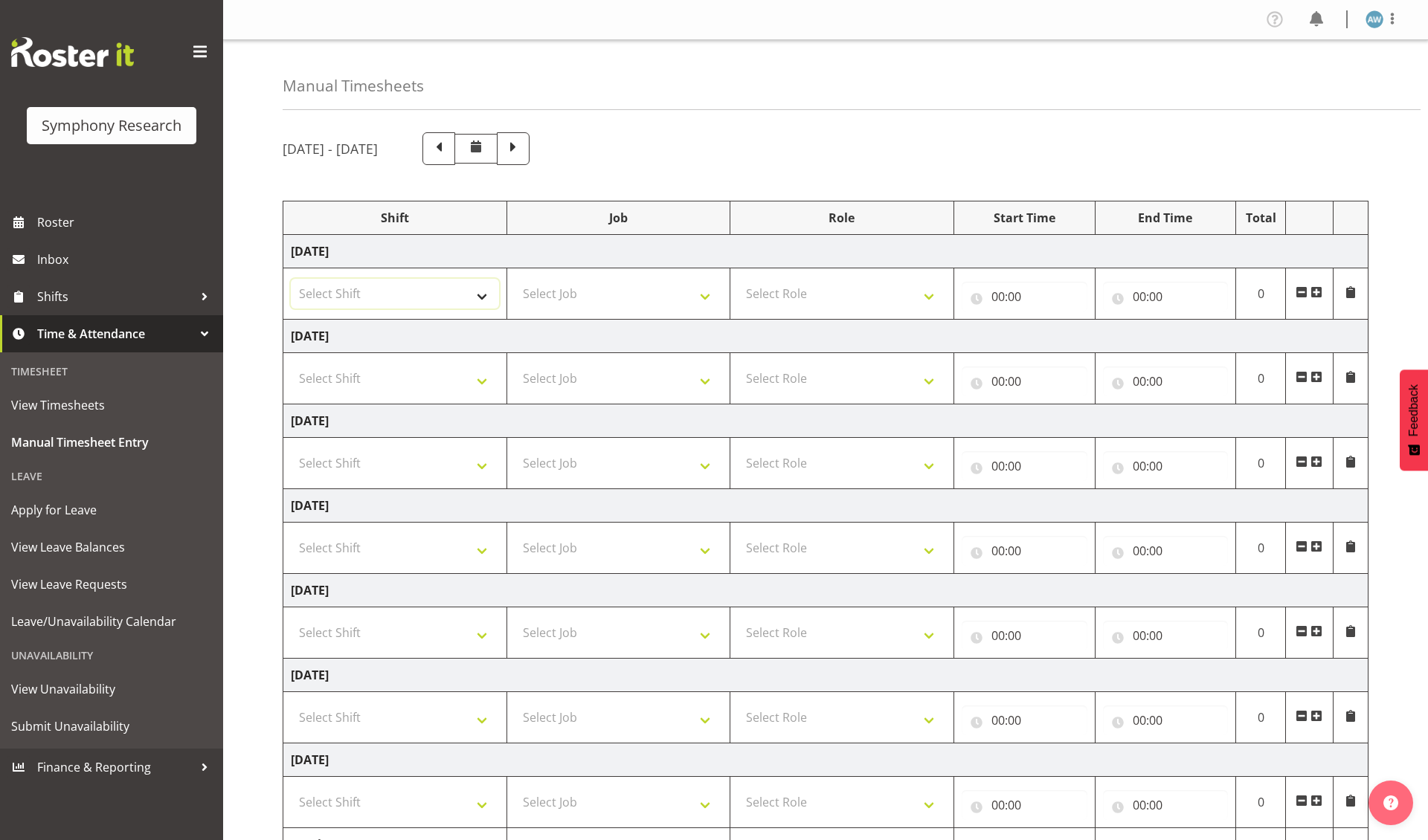
select select "48116"
select select "10461"
select select "47"
click at [998, 298] on input "00:00" at bounding box center [1025, 297] width 126 height 30
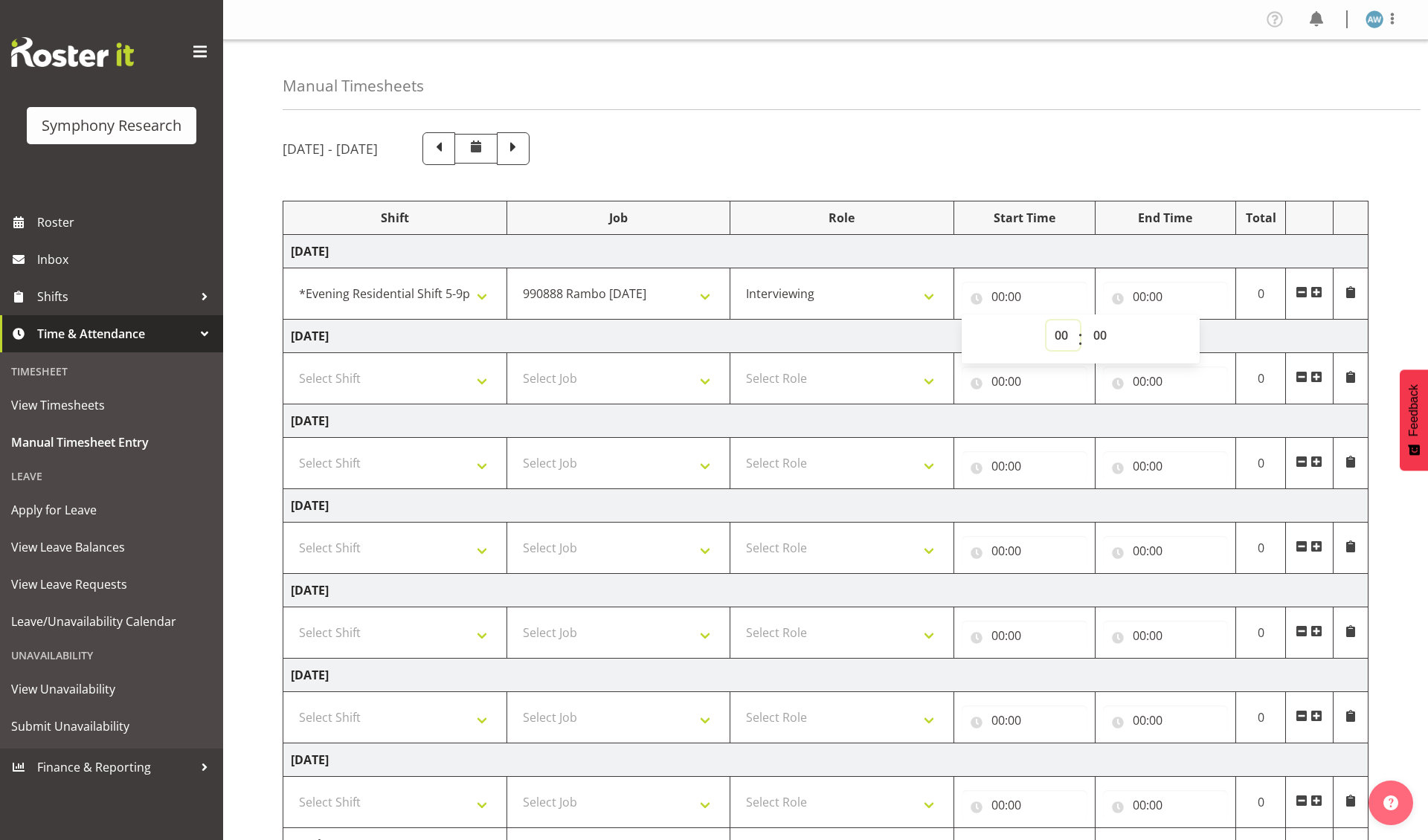
select select "17"
type input "17:00"
click at [1152, 299] on input "00:00" at bounding box center [1166, 297] width 126 height 30
select select "21"
type input "21:00"
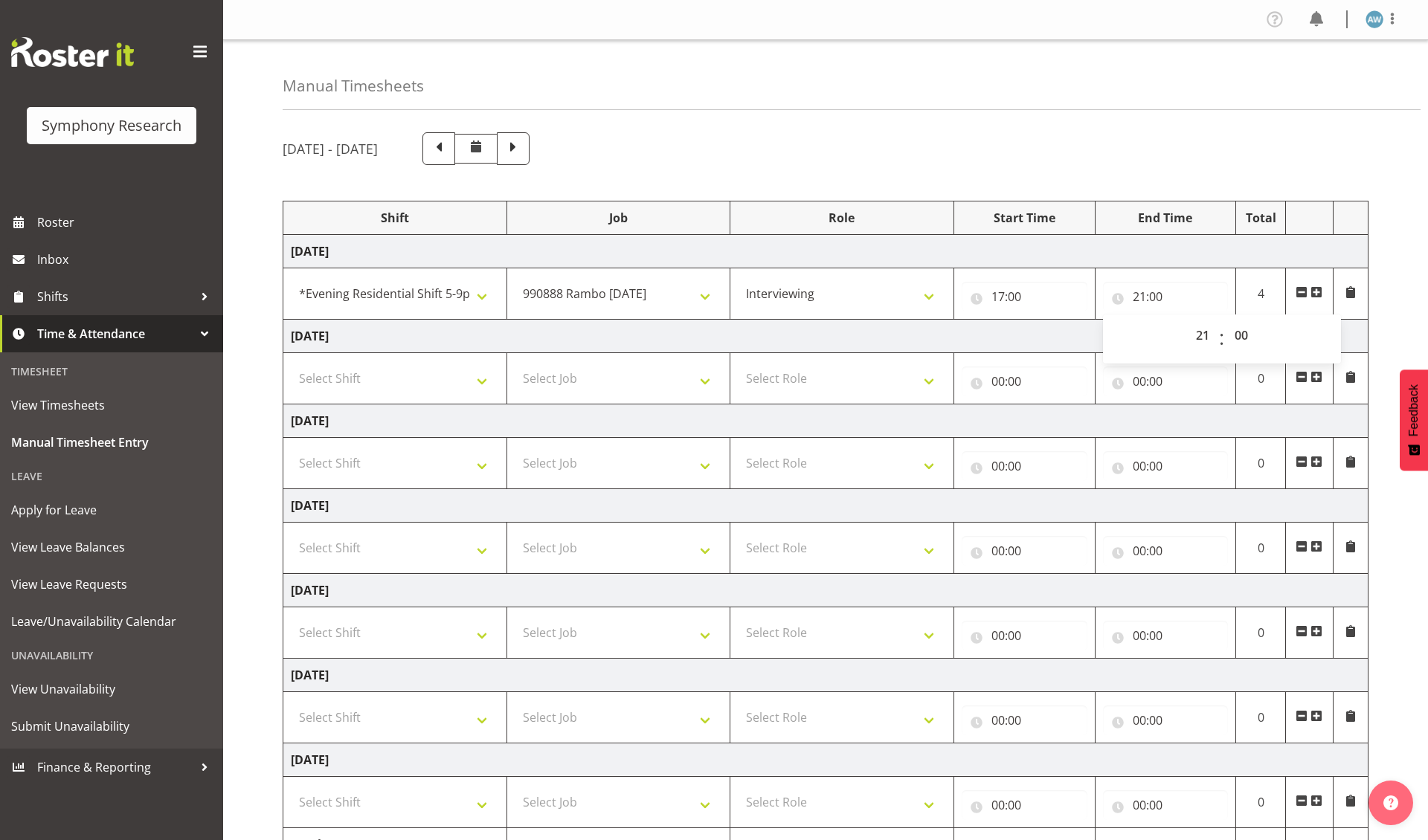
click at [1251, 401] on td "0" at bounding box center [1260, 379] width 50 height 51
click at [1318, 380] on span at bounding box center [1316, 376] width 12 height 12
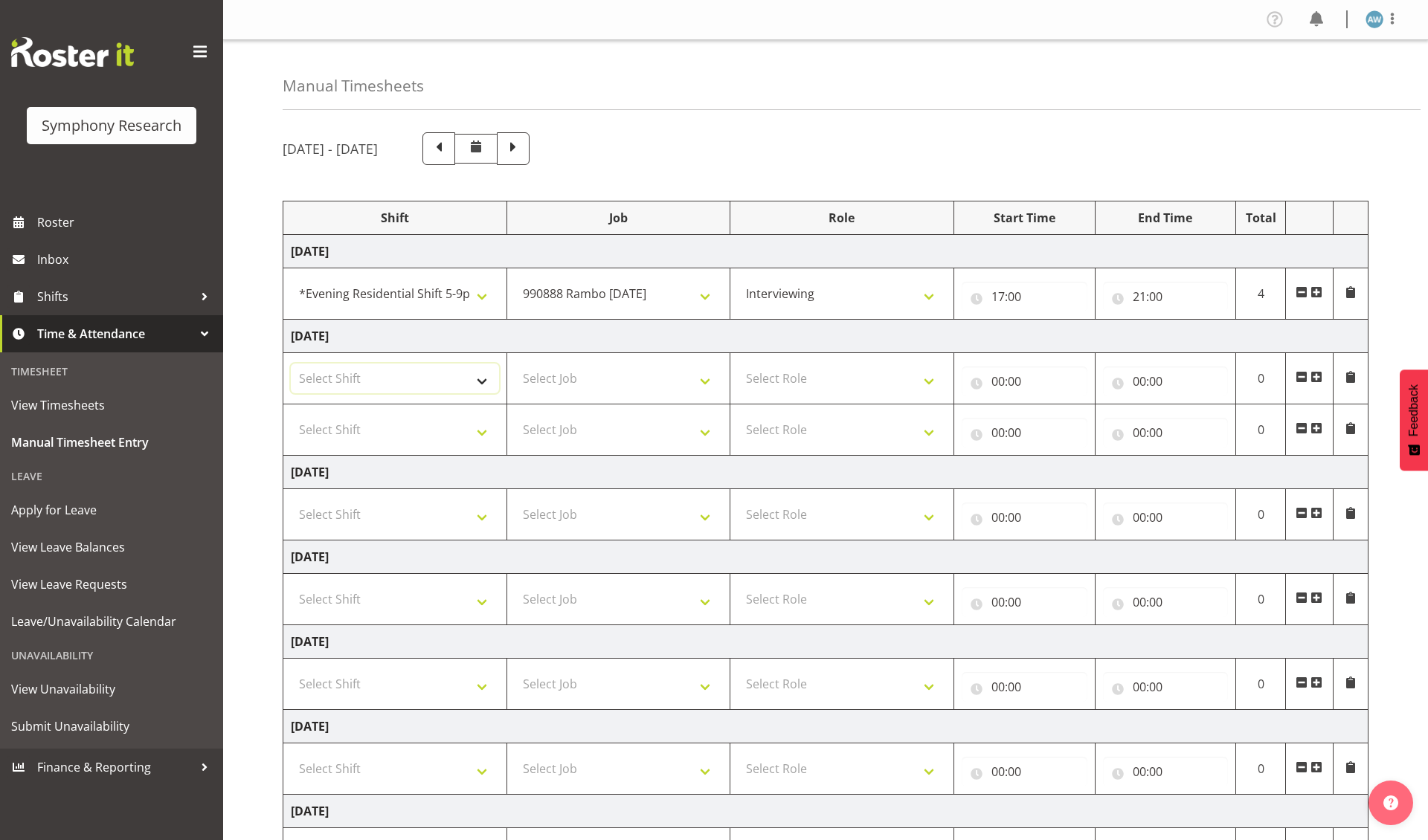
select select "48116"
select select "10461"
select select "10239"
select select "47"
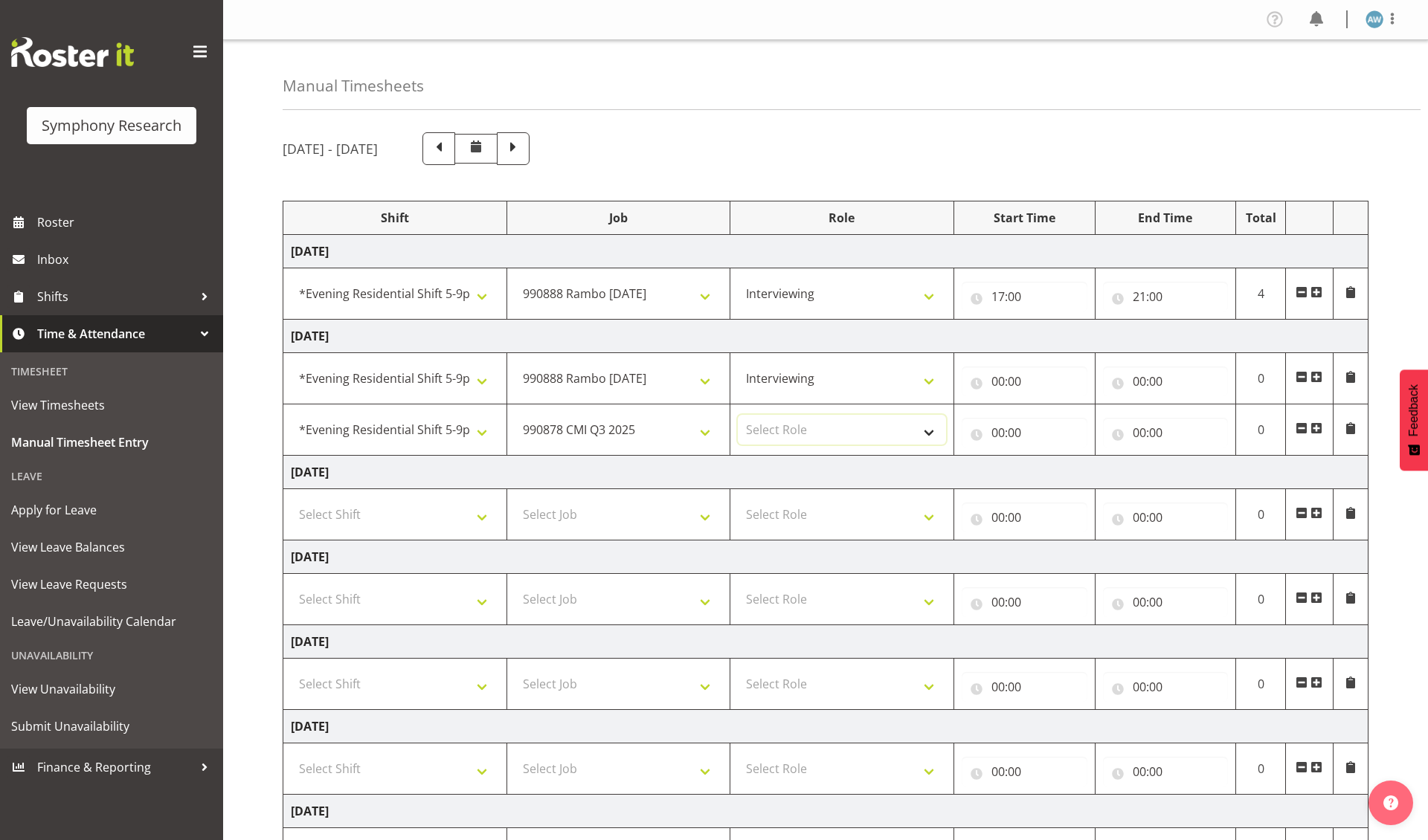
select select "47"
click at [1007, 387] on input "00:00" at bounding box center [1025, 382] width 126 height 30
select select "17"
type input "17:00"
click at [1146, 385] on input "00:00" at bounding box center [1166, 382] width 126 height 30
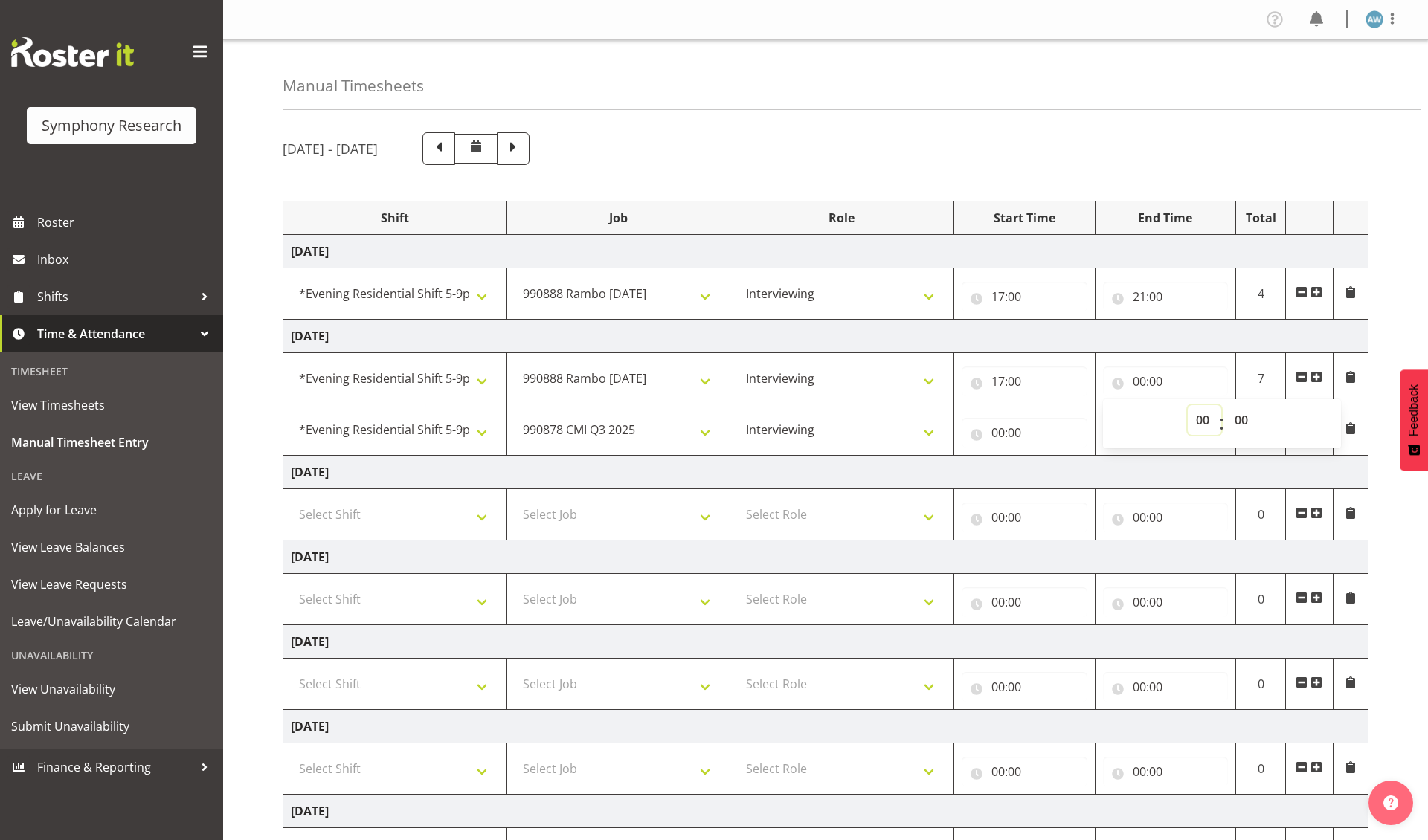
select select "17"
type input "17:00"
select select "52"
type input "17:52"
click at [997, 438] on input "00:00" at bounding box center [1025, 433] width 126 height 30
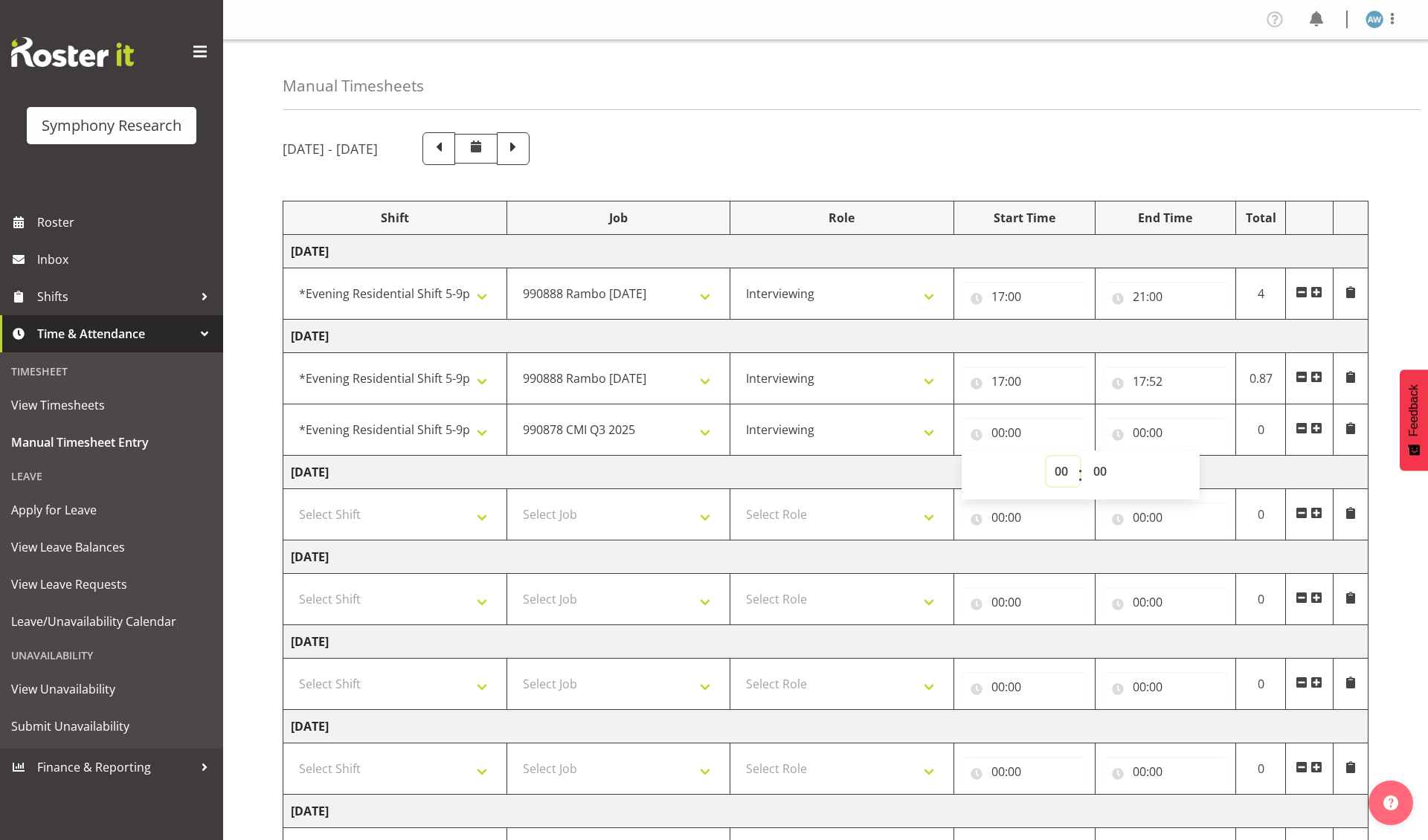
select select "17"
type input "17:00"
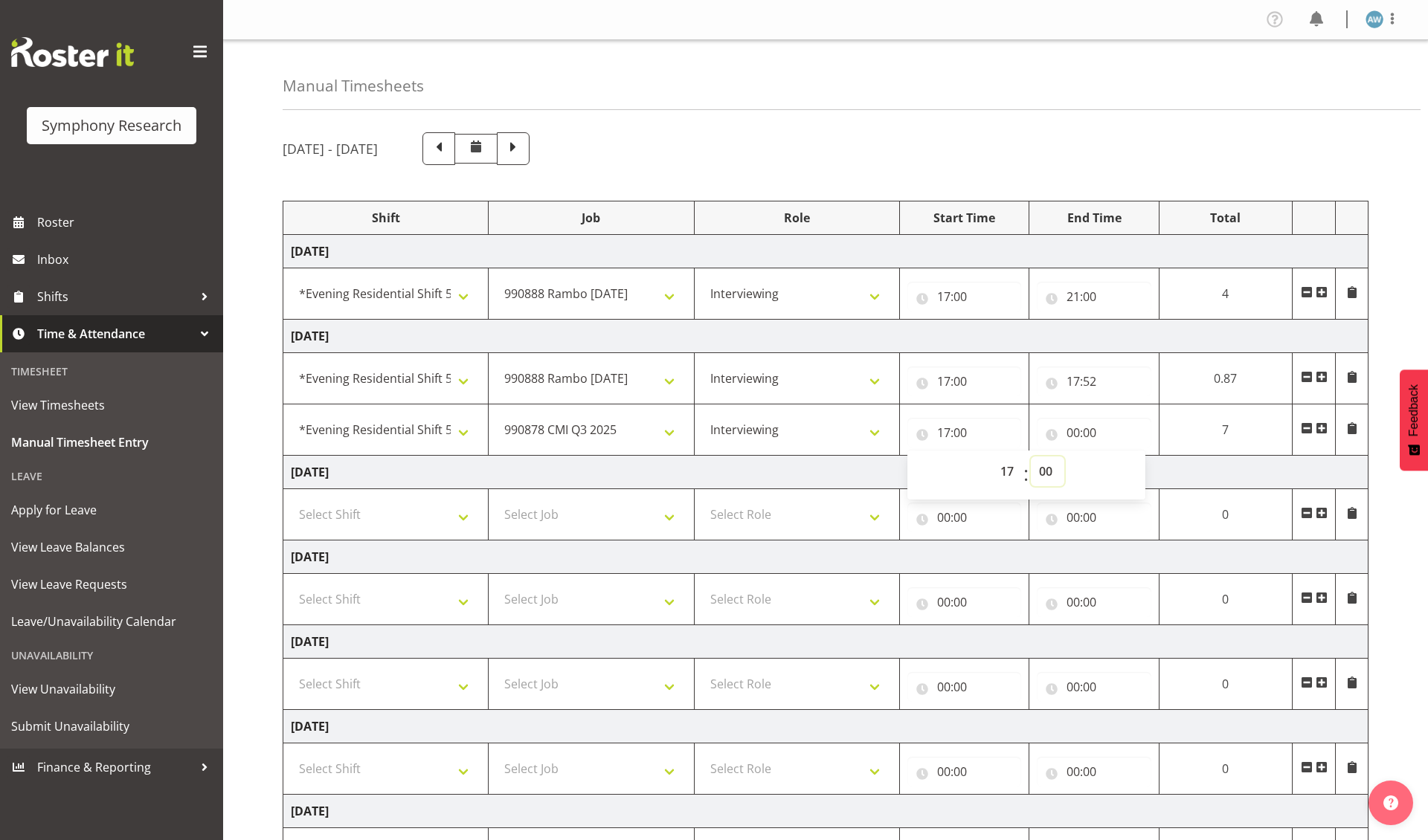
select select "52"
type input "17:52"
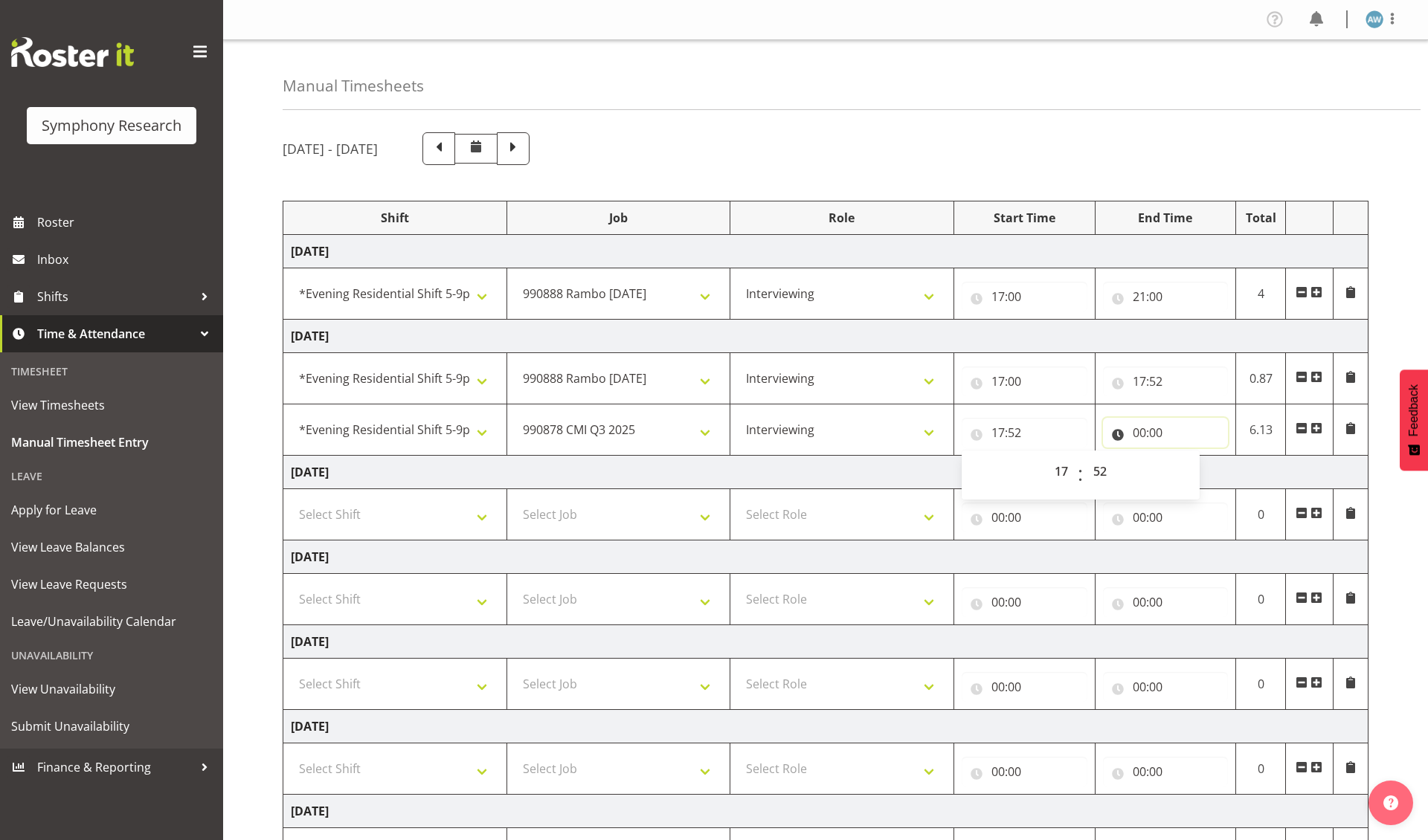
click at [1140, 435] on input "00:00" at bounding box center [1166, 433] width 126 height 30
select select "21"
type input "21:00"
click at [1414, 676] on div "[DATE] - [DATE] Shift Job Role Start Time End Time Total [DATE] !!Weekend Resid…" at bounding box center [855, 542] width 1145 height 842
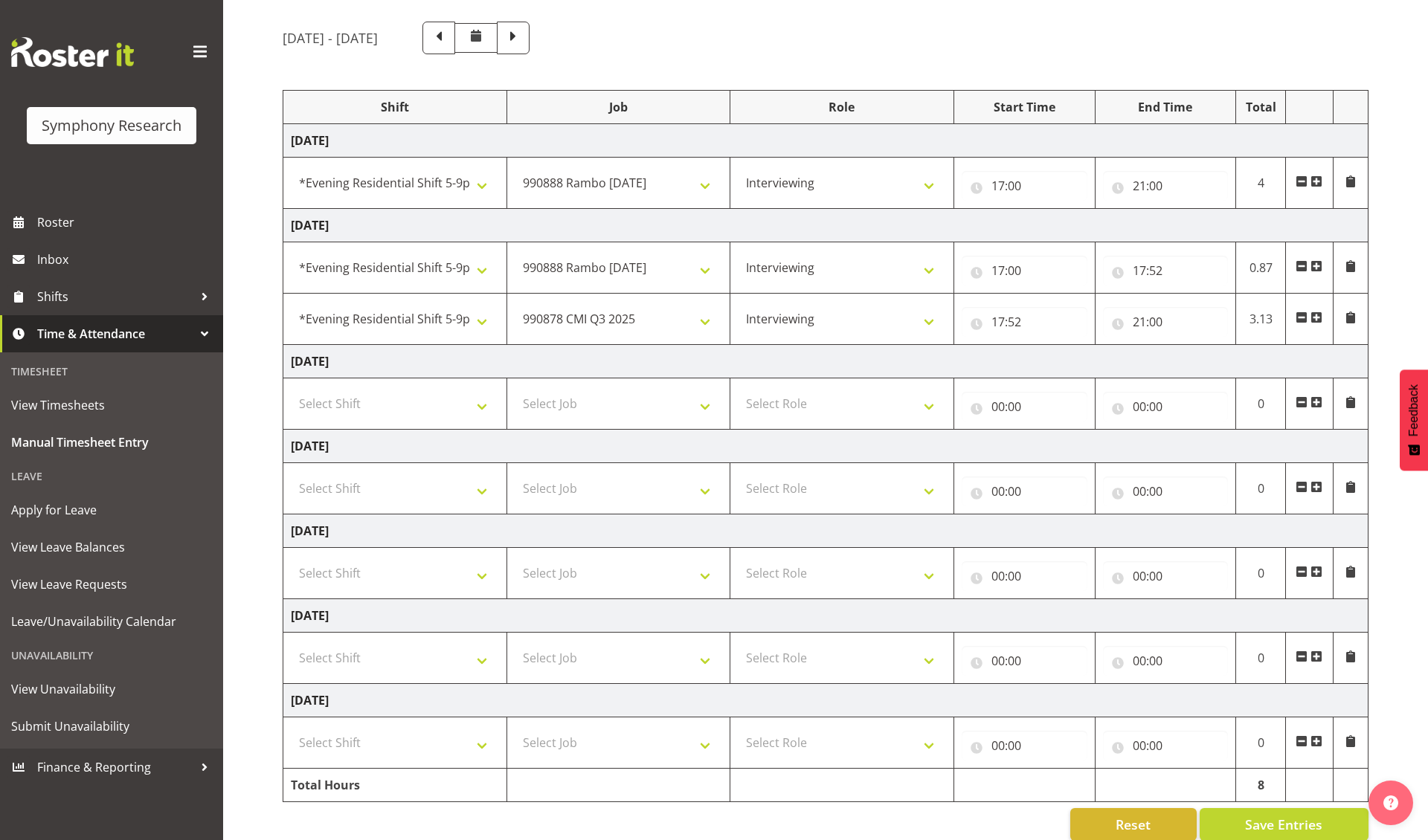
scroll to position [131, 0]
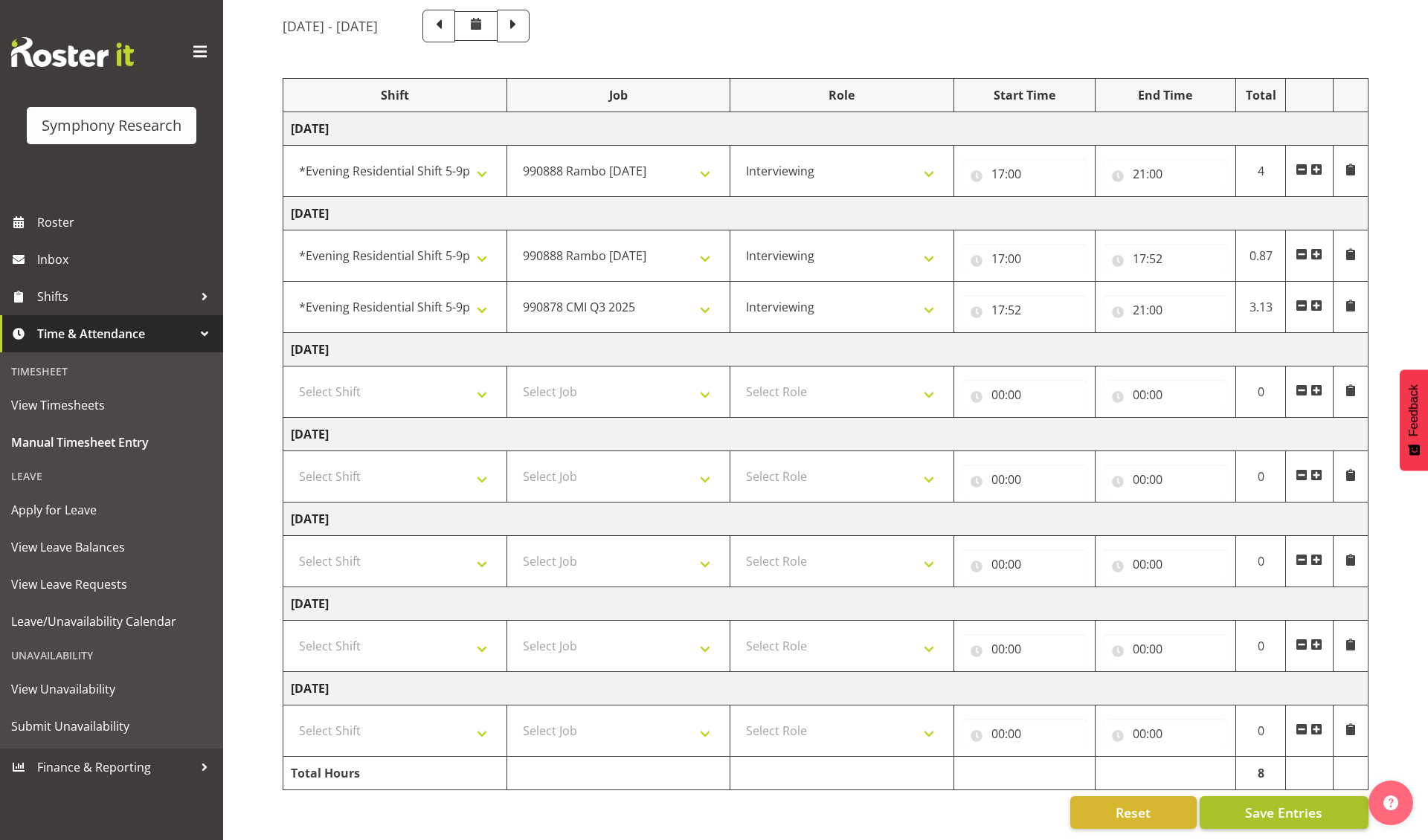
click at [1247, 815] on span "Save Entries" at bounding box center [1284, 812] width 77 height 20
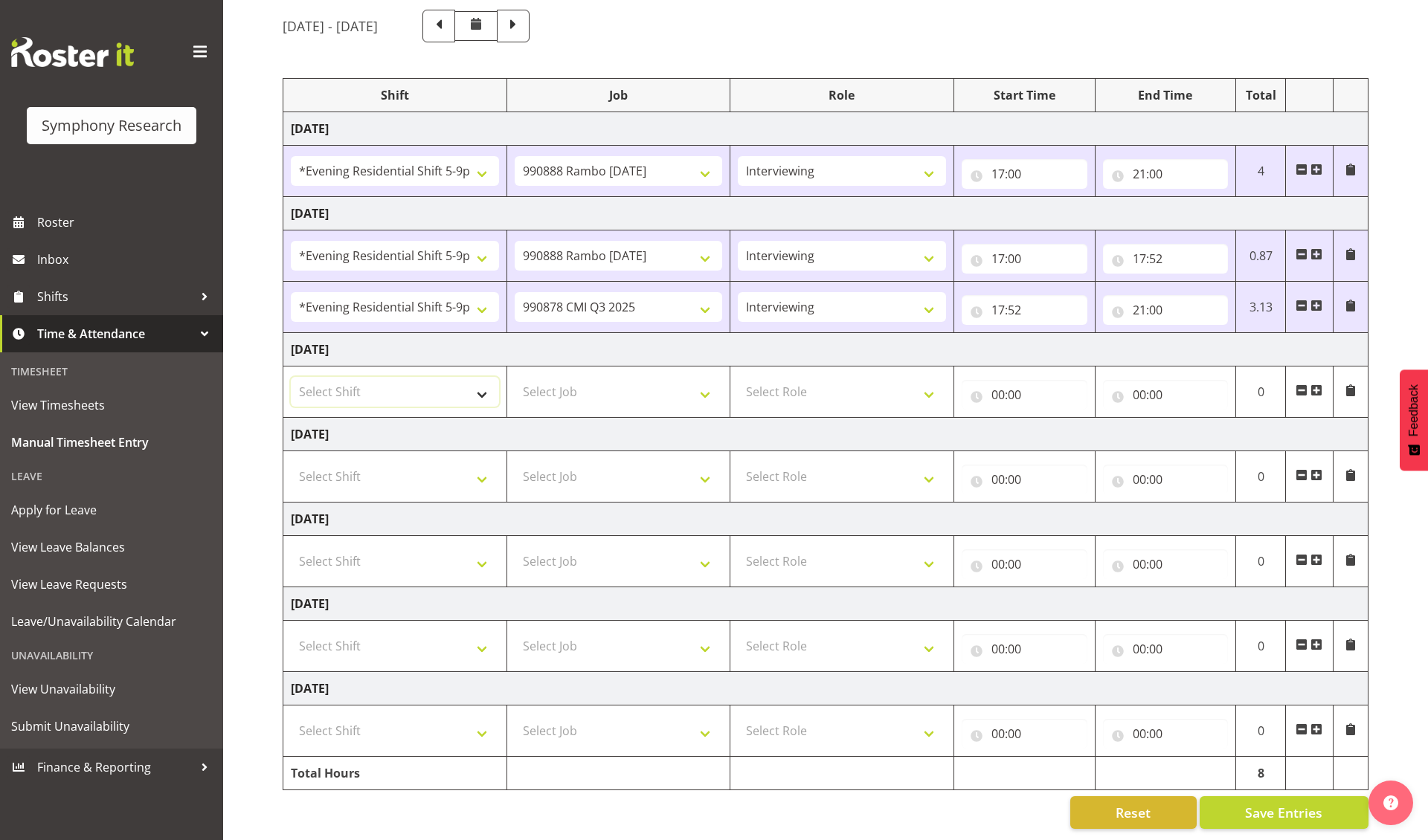
select select "103"
click at [1318, 385] on span at bounding box center [1316, 390] width 12 height 12
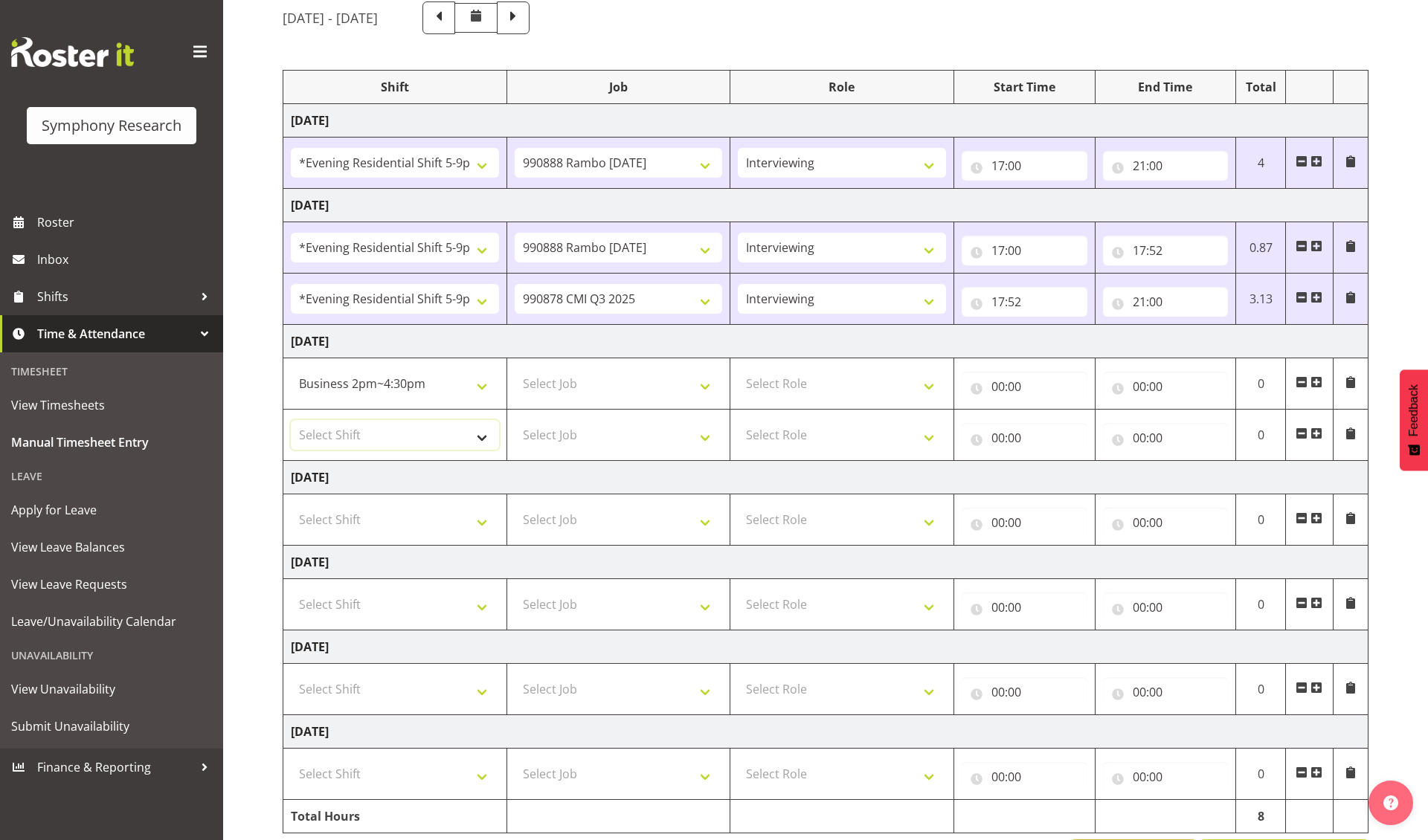
select select "48116"
select select "10461"
select select "10239"
select select "47"
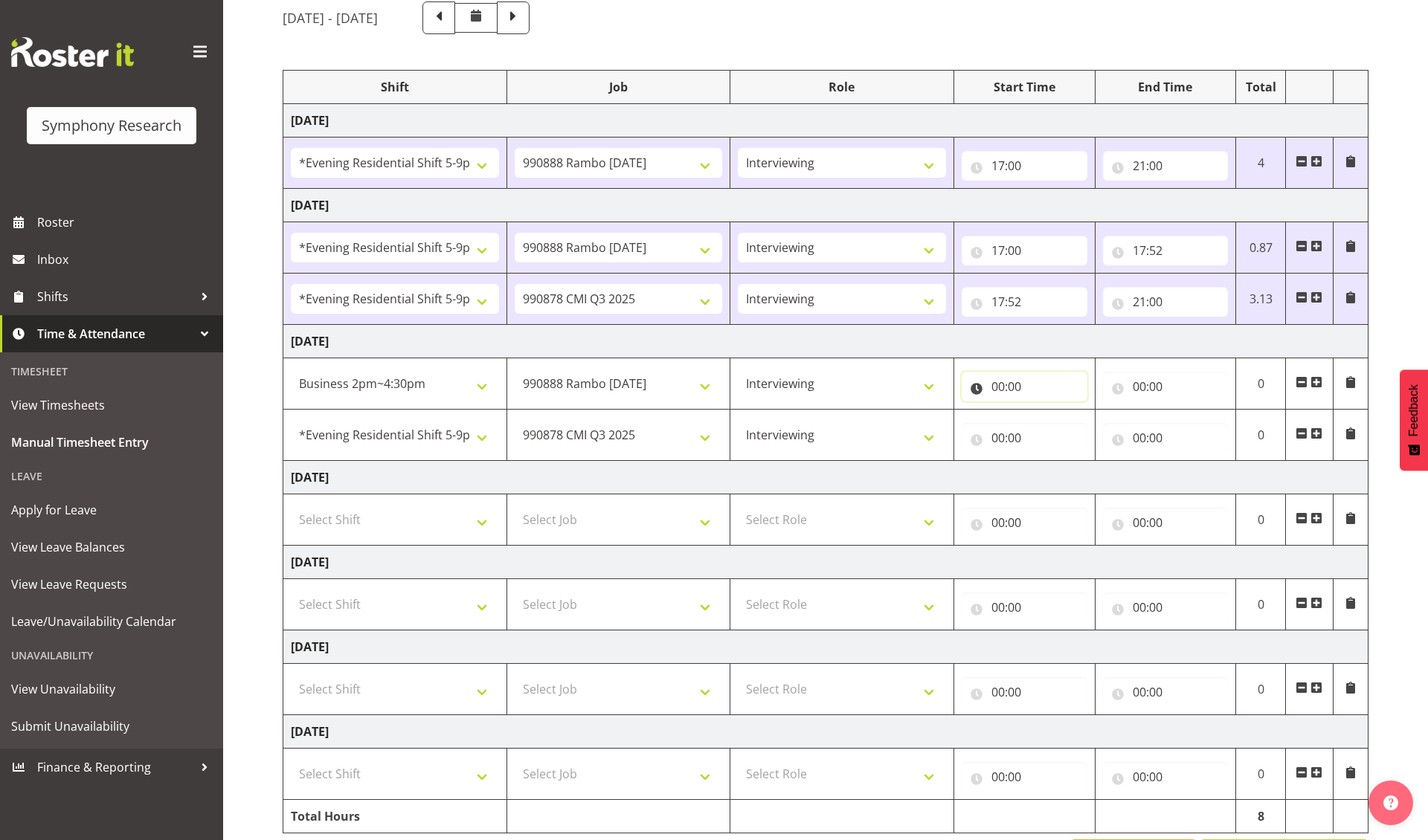
click at [996, 390] on input "00:00" at bounding box center [1025, 387] width 126 height 30
select select "15"
type input "15:00"
click at [1141, 391] on input "00:00" at bounding box center [1166, 387] width 126 height 30
select select "18"
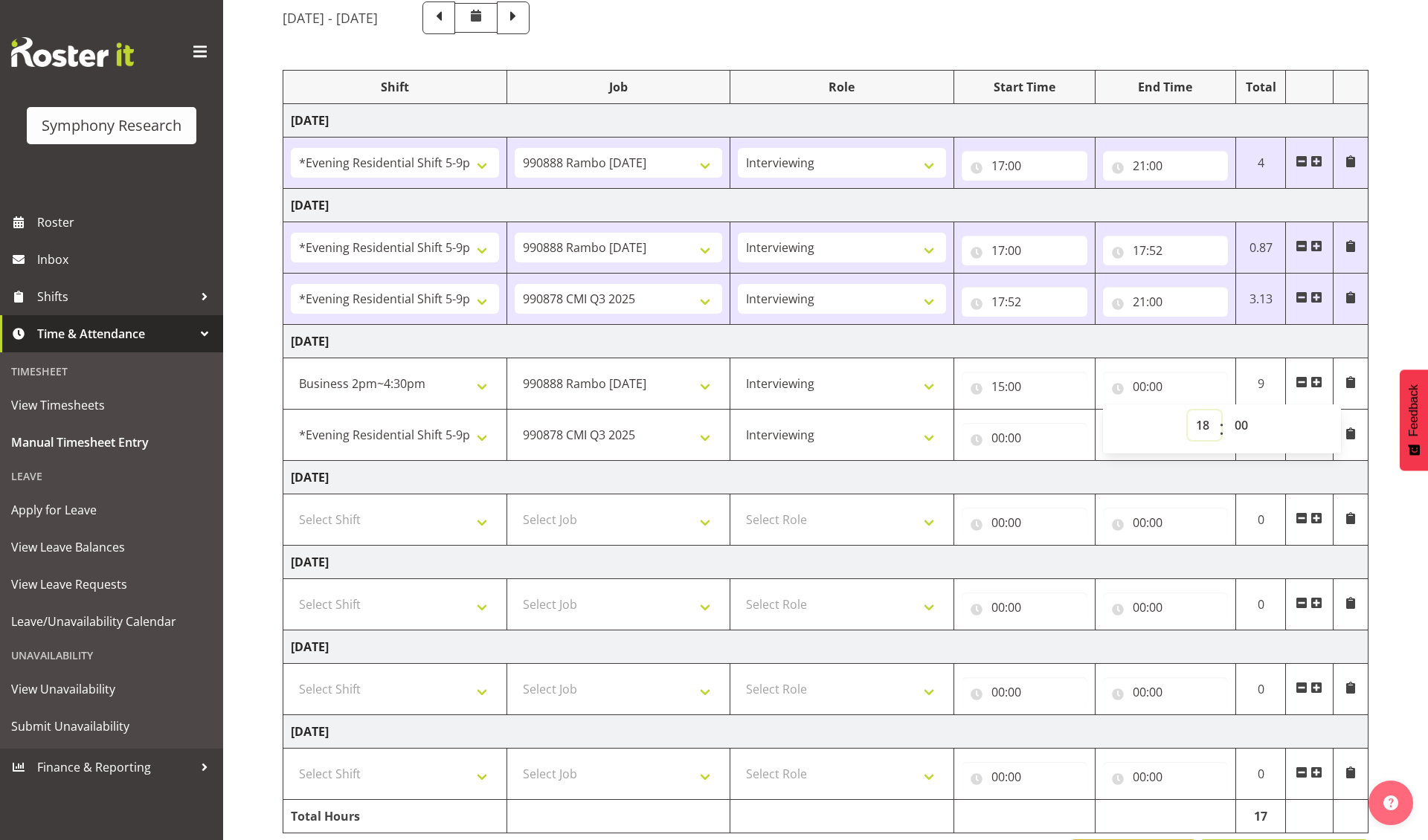
type input "18:00"
select select "6"
type input "18:06"
click at [997, 443] on input "00:00" at bounding box center [1025, 438] width 126 height 30
select select "18"
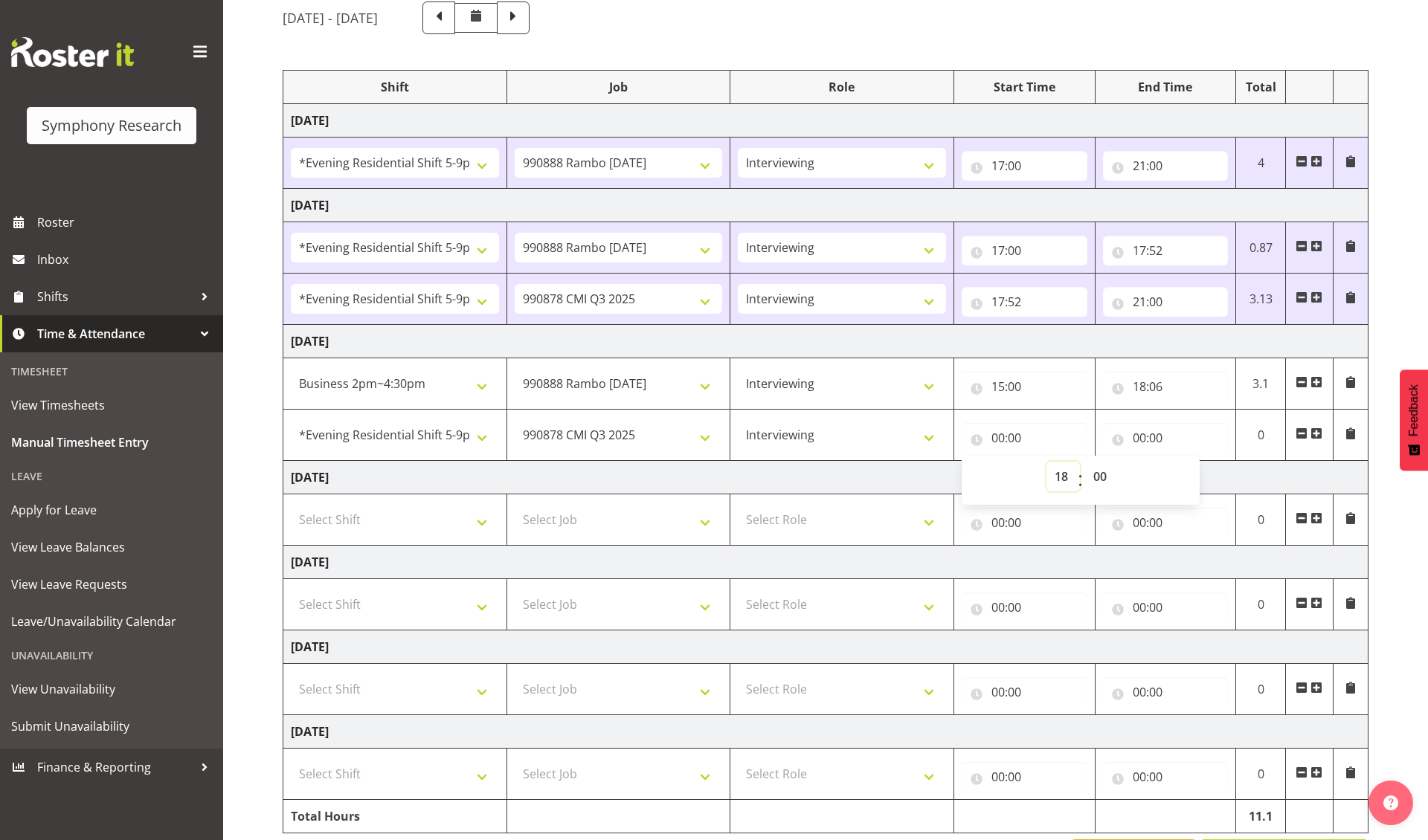
type input "18:00"
select select "6"
type input "18:06"
click at [1141, 442] on input "00:00" at bounding box center [1166, 438] width 126 height 30
select select "19"
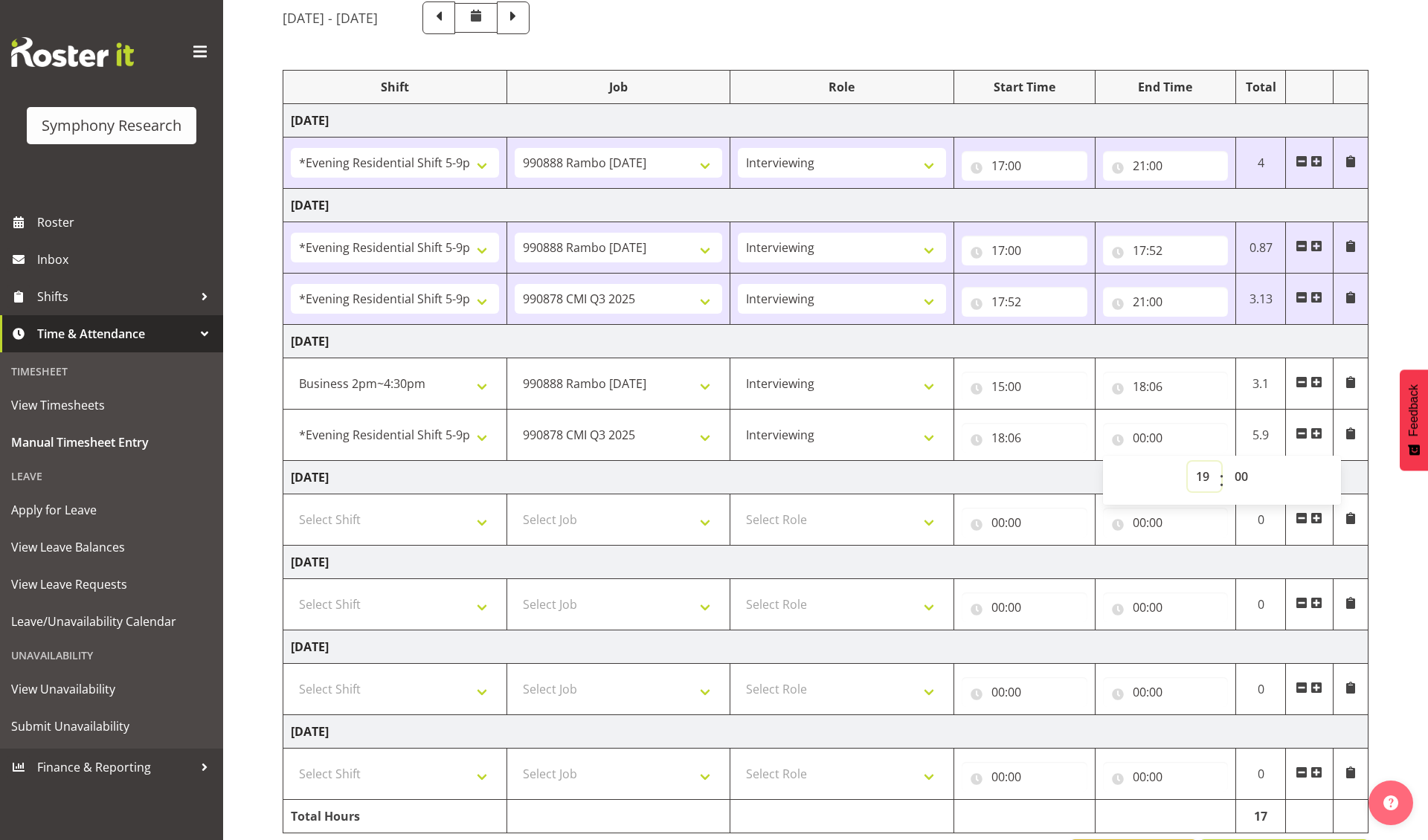
type input "19:00"
click at [1401, 631] on div "[DATE] - [DATE] Shift Job Role Start Time End Time Total [DATE] !!Weekend Resid…" at bounding box center [855, 437] width 1145 height 893
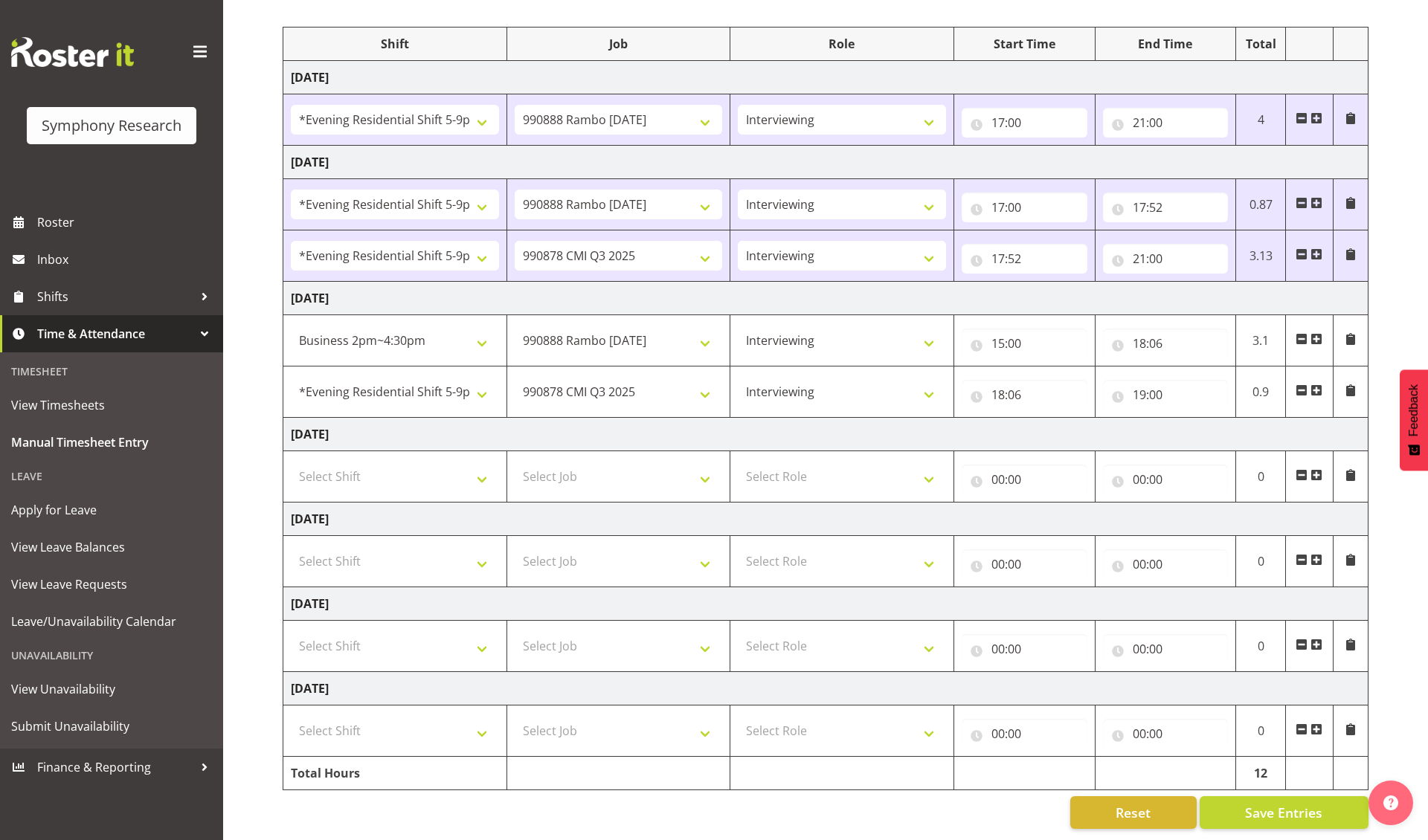
scroll to position [182, 0]
click at [1292, 813] on span "Save Entries" at bounding box center [1284, 812] width 77 height 20
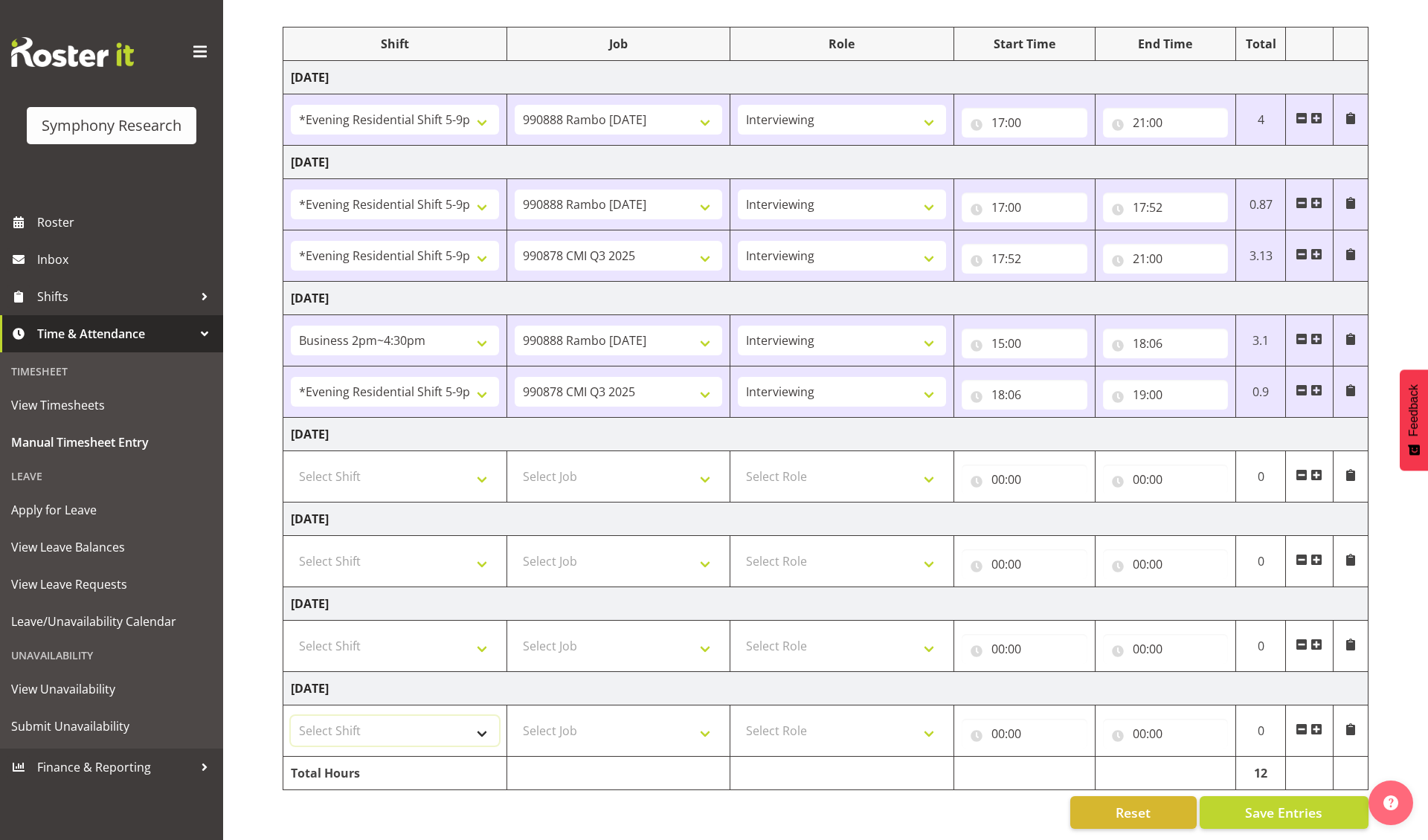
select select "41605"
select select "10499"
select select "297"
click at [1000, 733] on input "00:00" at bounding box center [1025, 734] width 126 height 30
select select "12"
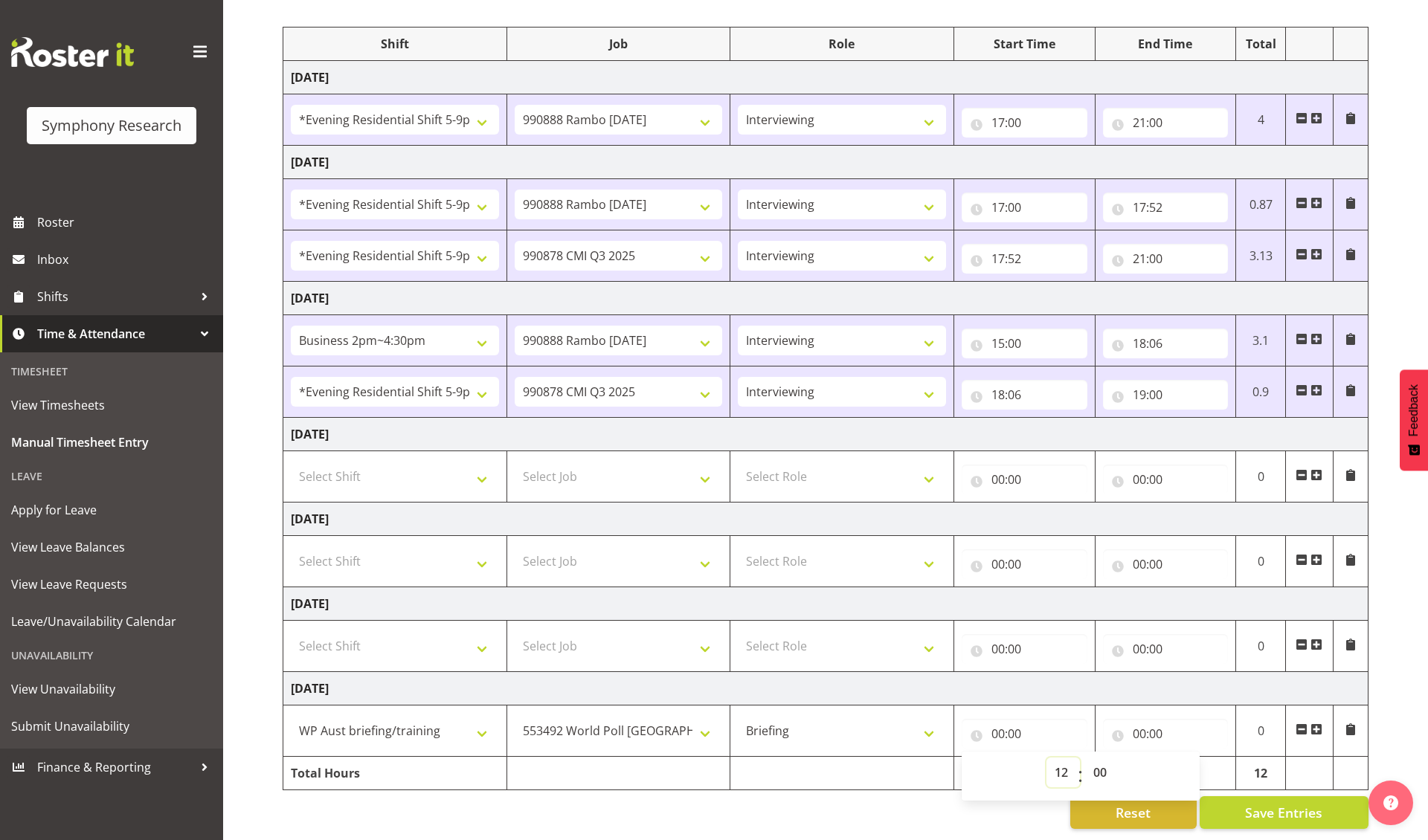
type input "12:00"
click at [1148, 735] on input "00:00" at bounding box center [1166, 734] width 126 height 30
select select "16"
type input "16:00"
click at [1272, 816] on span "Save Entries" at bounding box center [1284, 812] width 77 height 20
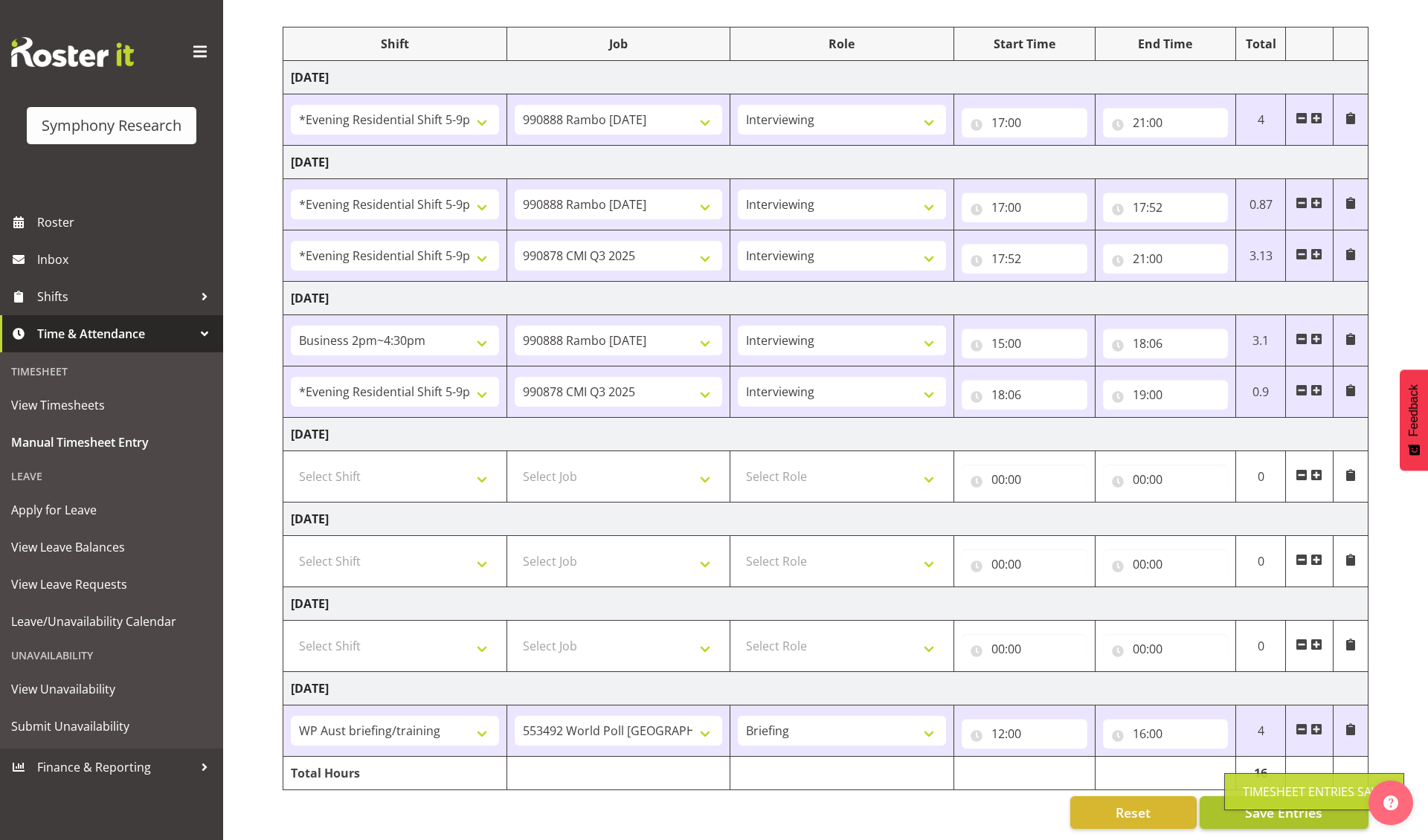
click at [1283, 666] on body "Symphony Research Roster Inbox Shifts Time & Attendance Timesheet View Timeshee…" at bounding box center [714, 246] width 1428 height 840
